Goal: Navigation & Orientation: Find specific page/section

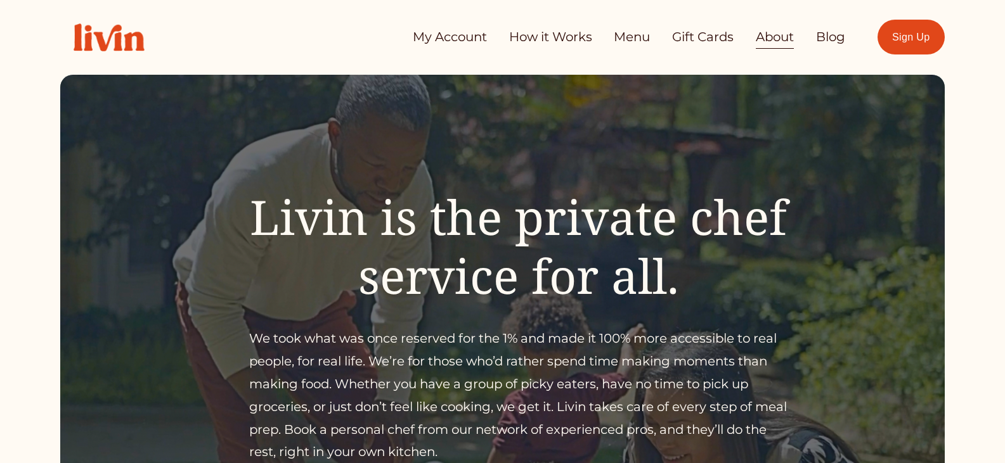
click at [561, 42] on link "How it Works" at bounding box center [550, 37] width 83 height 25
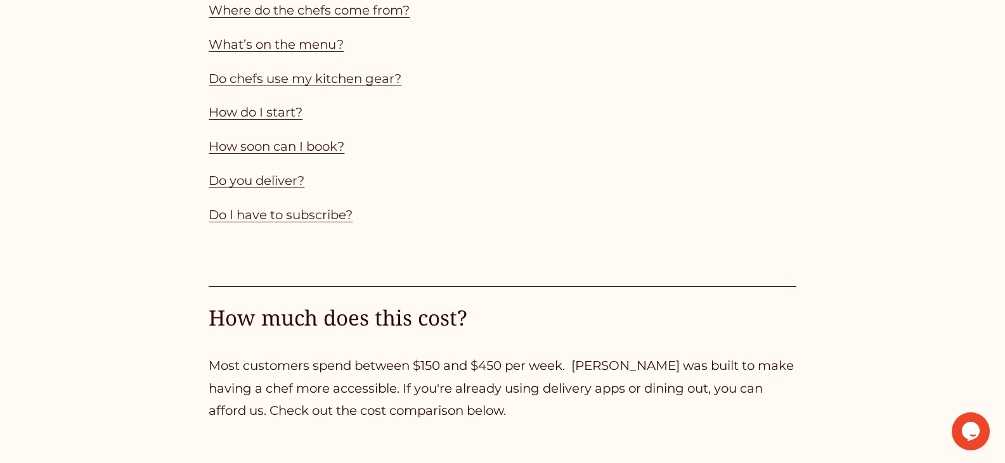
scroll to position [1268, 0]
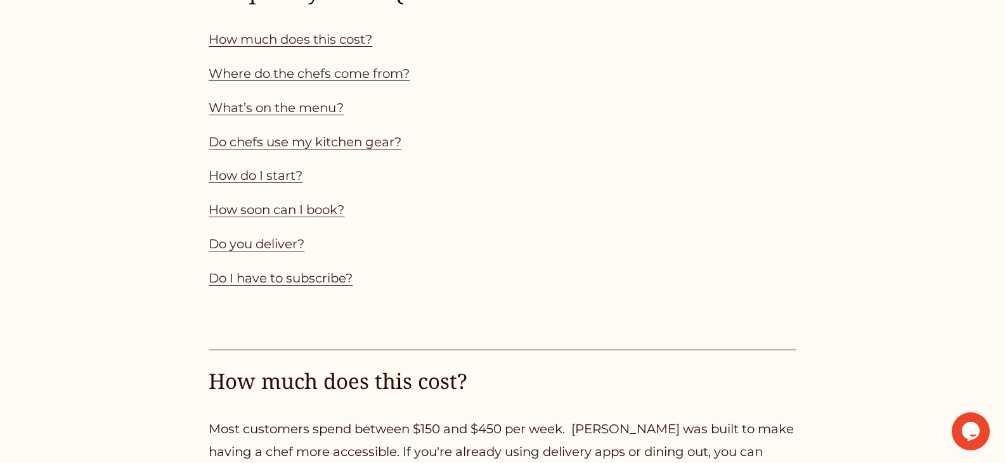
click at [281, 252] on link "Do you deliver?" at bounding box center [257, 243] width 96 height 15
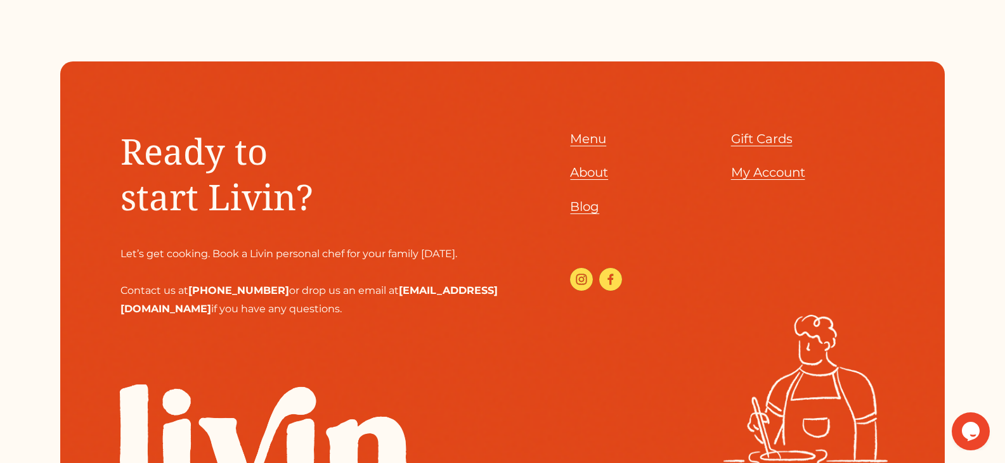
scroll to position [4279, 0]
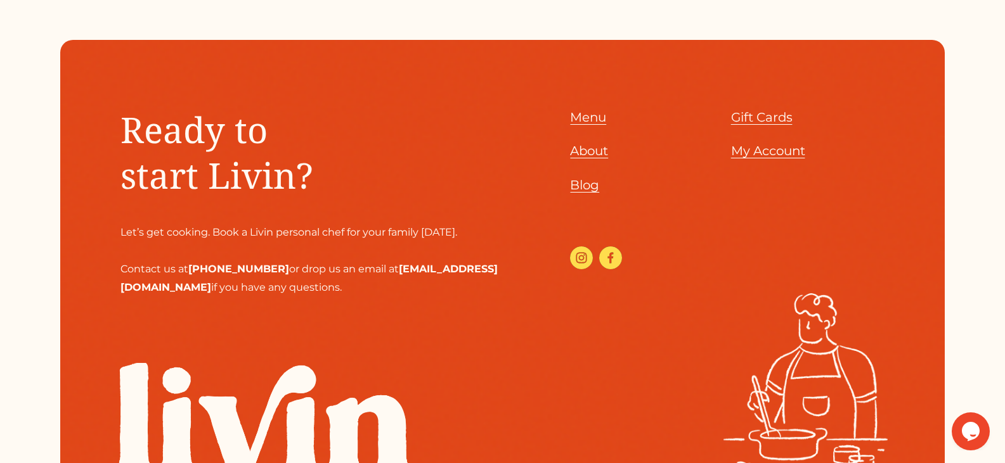
click at [578, 125] on span "Menu" at bounding box center [588, 117] width 36 height 15
click at [600, 125] on span "Menu" at bounding box center [588, 117] width 36 height 15
